Goal: Information Seeking & Learning: Learn about a topic

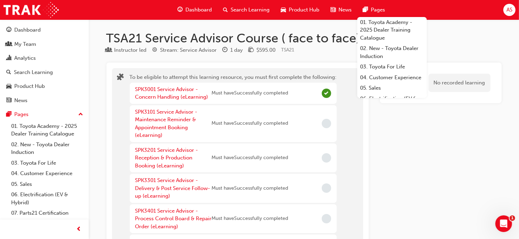
click at [225, 10] on span "search-icon" at bounding box center [225, 10] width 5 height 9
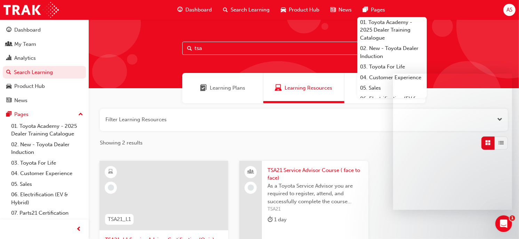
drag, startPoint x: 213, startPoint y: 47, endPoint x: 130, endPoint y: 47, distance: 83.1
click at [130, 47] on div "tsa" at bounding box center [304, 53] width 430 height 69
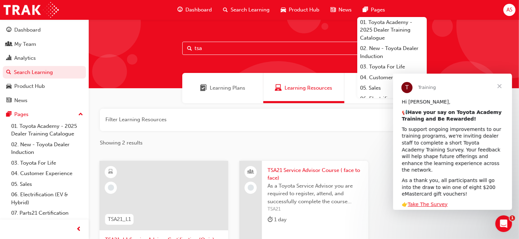
paste input "T21-DTEL3"
type input "T21-DTEL3"
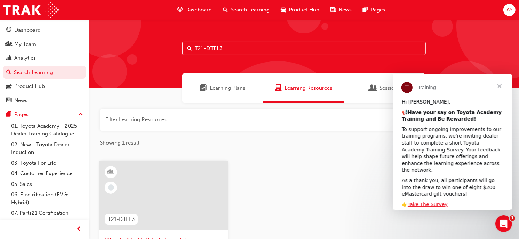
click at [497, 84] on span "Close" at bounding box center [498, 86] width 25 height 25
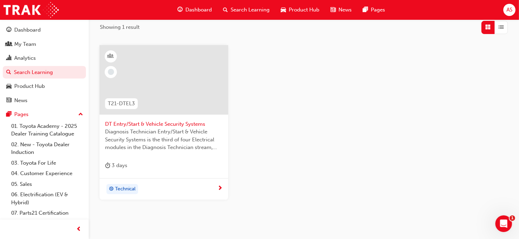
scroll to position [144, 0]
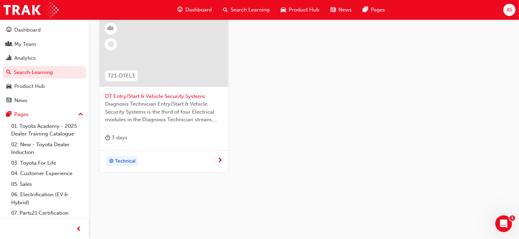
click at [190, 77] on div at bounding box center [163, 52] width 129 height 70
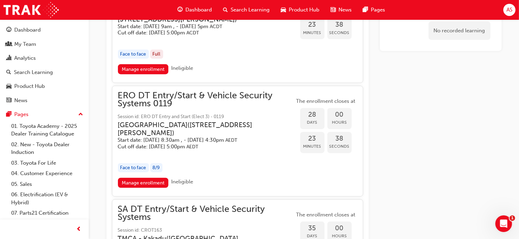
scroll to position [671, 0]
